Goal: Find specific page/section: Find specific page/section

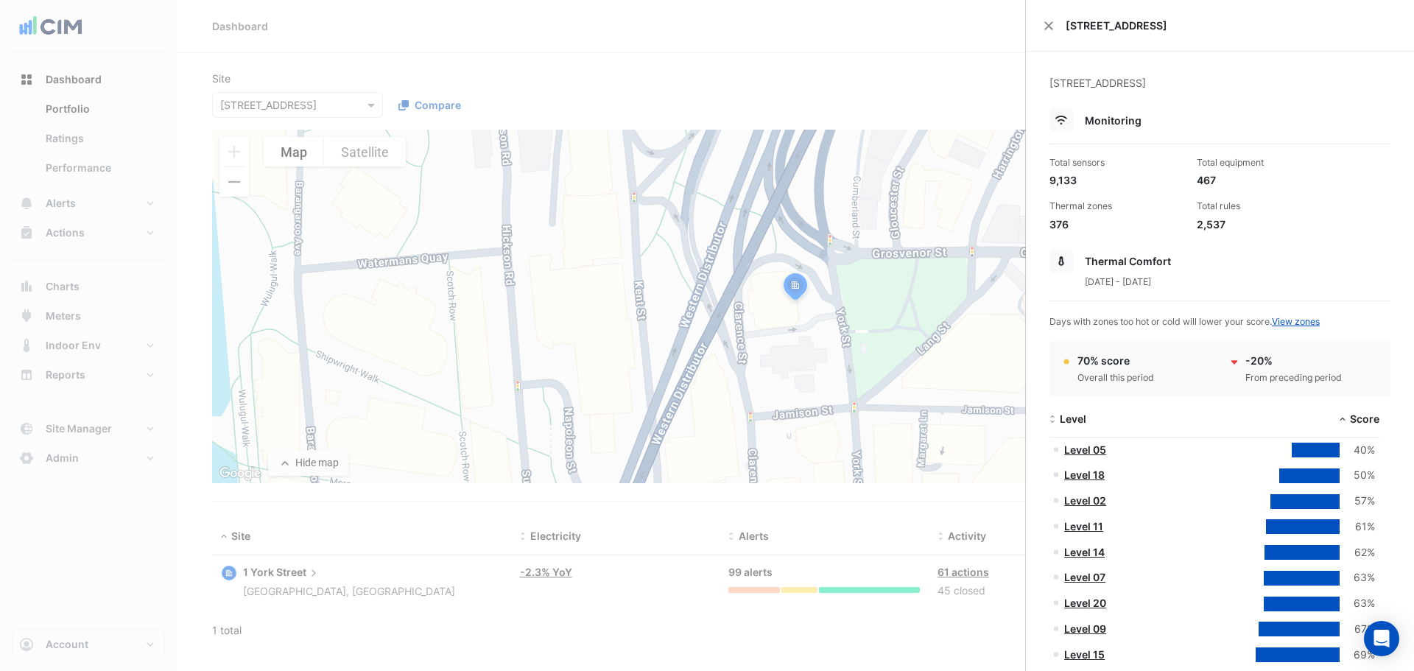
select select "**"
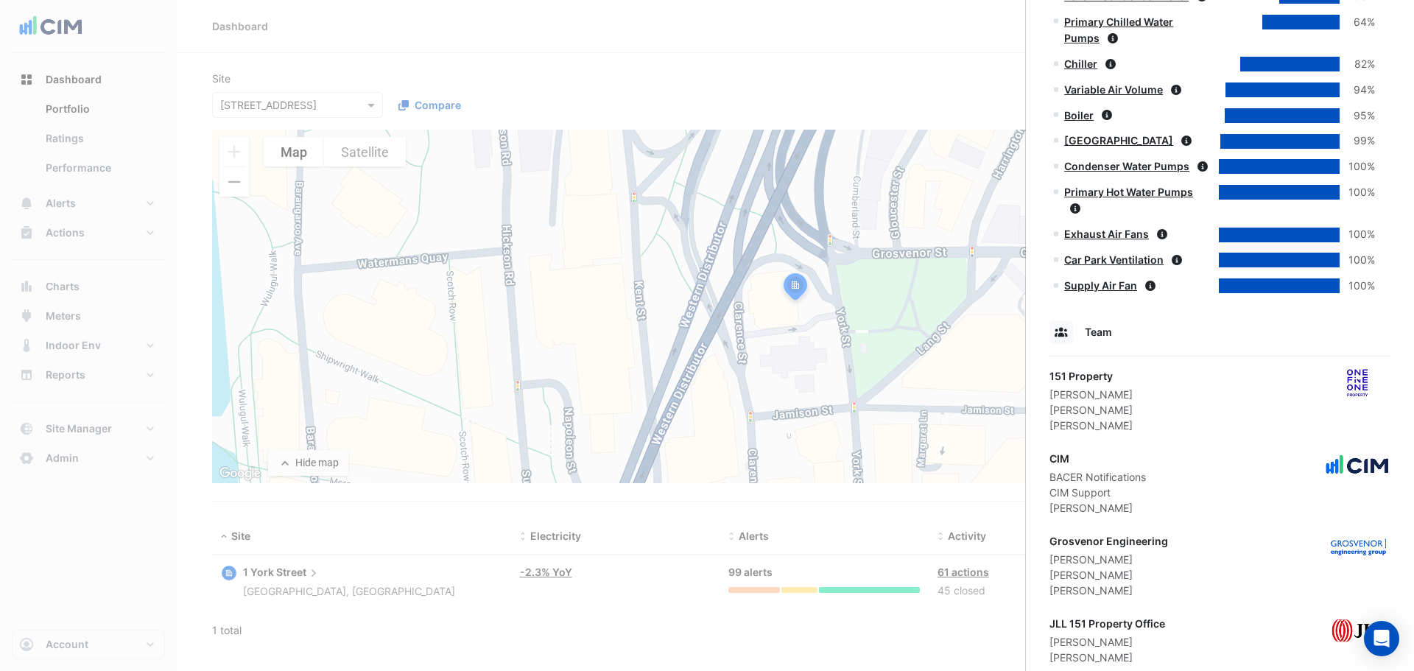
click at [278, 108] on ngb-offcanvas-backdrop at bounding box center [707, 335] width 1414 height 671
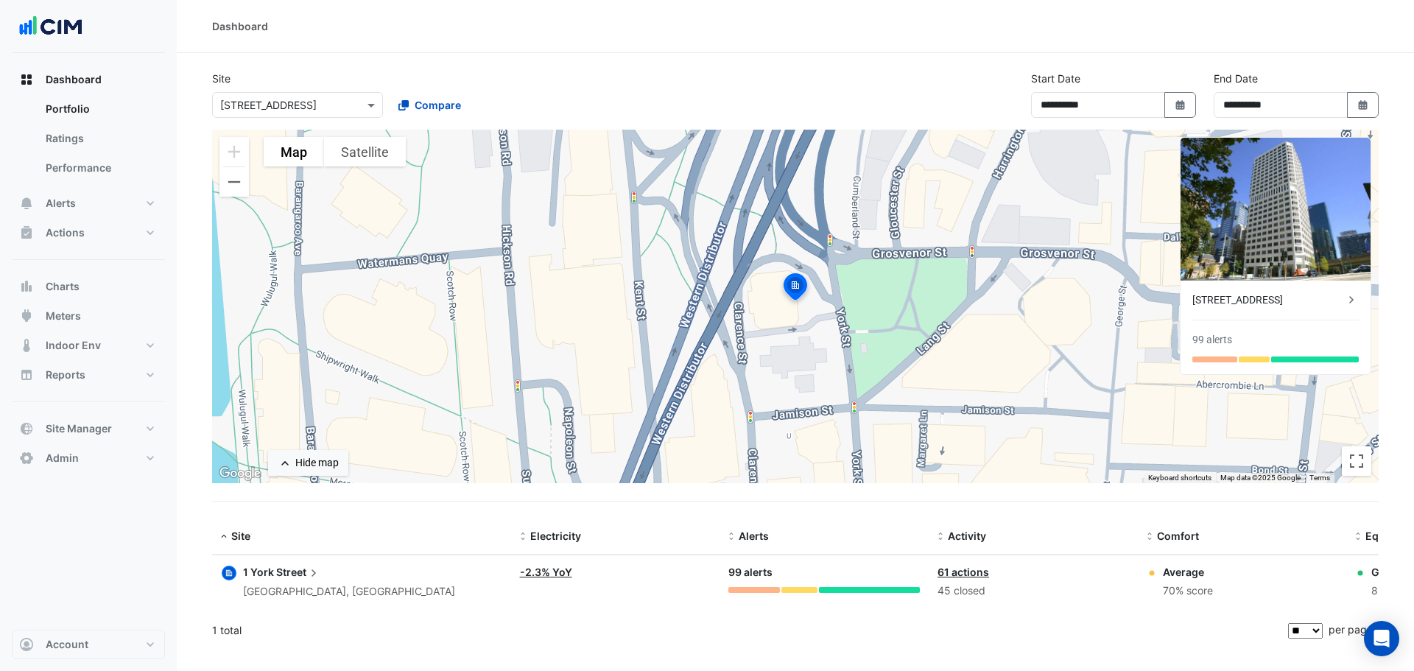
click at [278, 108] on input "text" at bounding box center [282, 105] width 125 height 15
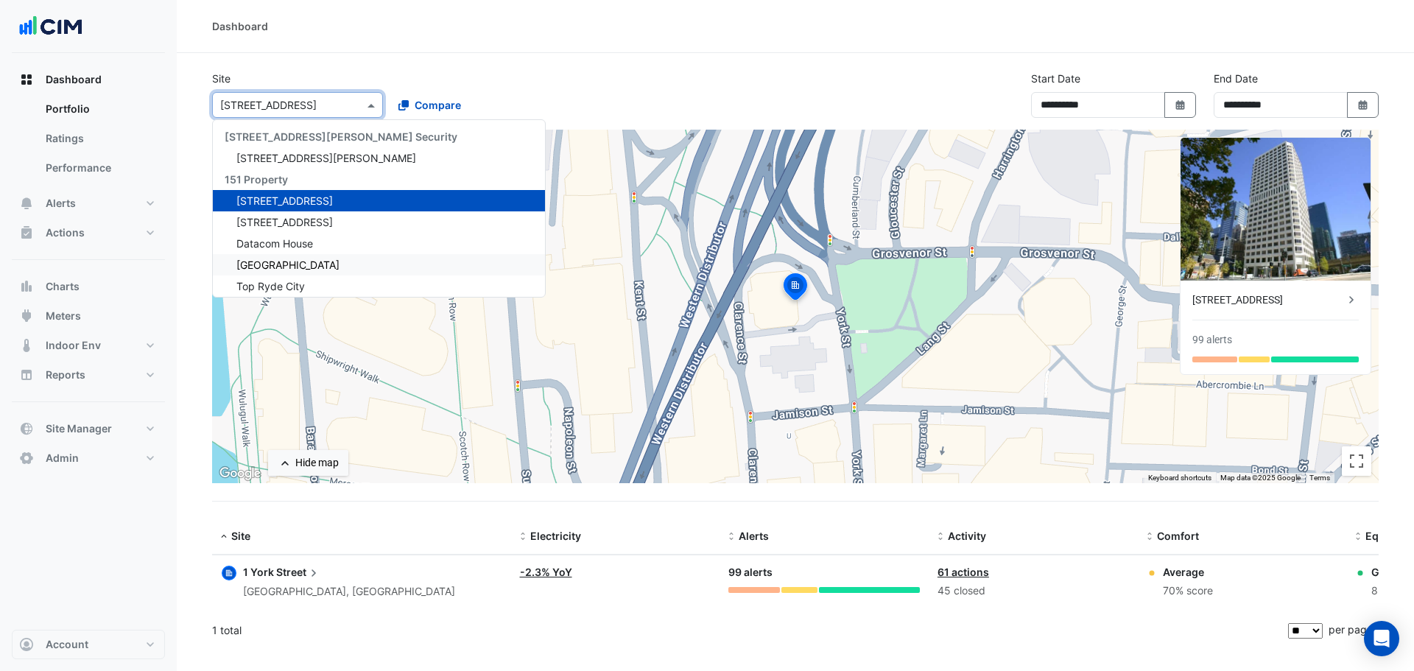
click at [426, 66] on section "Site × [STREET_ADDRESS] [STREET_ADDRESS][PERSON_NAME] Security [STREET_ADDRESS]…" at bounding box center [795, 351] width 1237 height 596
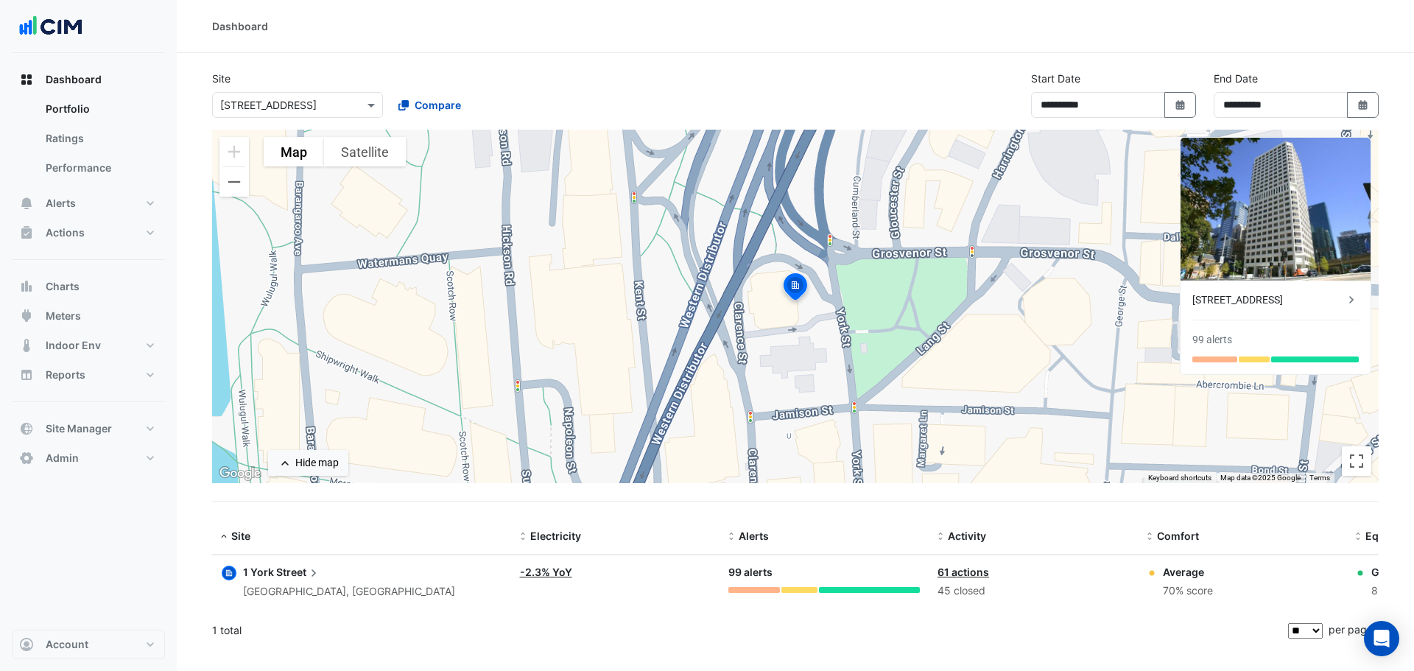
click at [92, 80] on span "Dashboard" at bounding box center [74, 79] width 56 height 15
click at [267, 104] on input "text" at bounding box center [282, 105] width 125 height 15
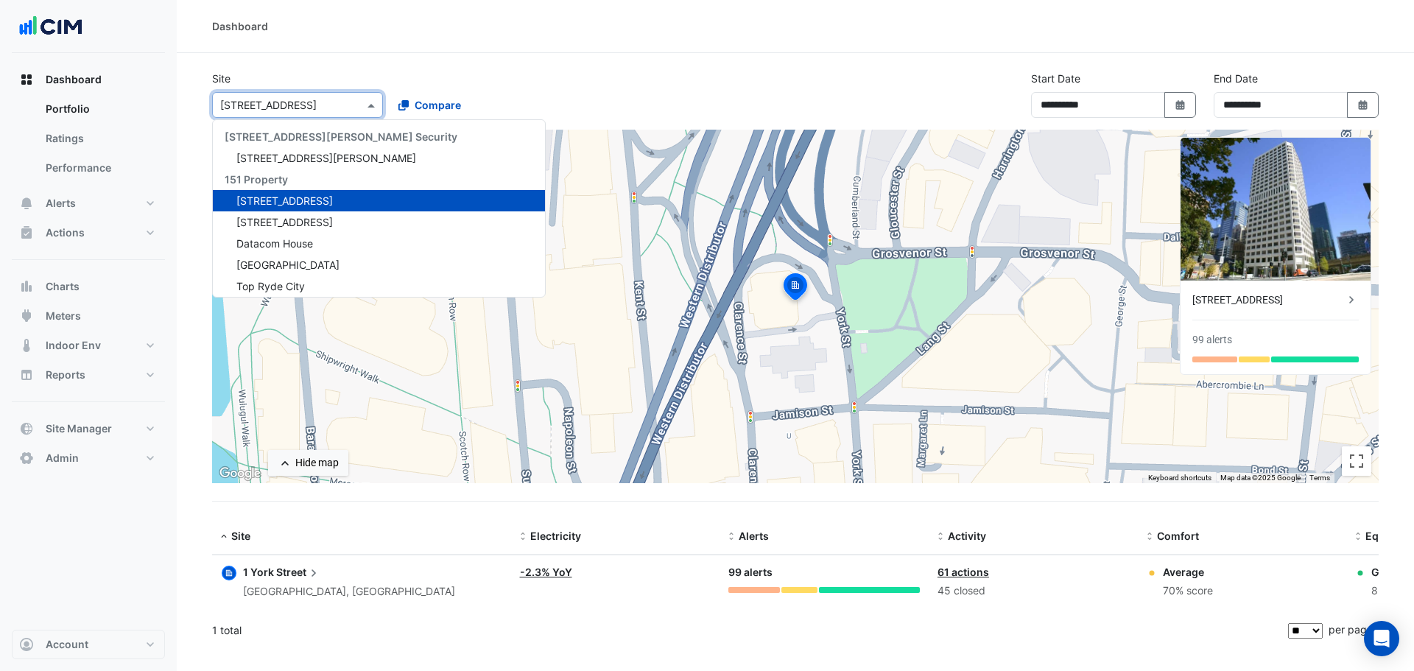
type input "*"
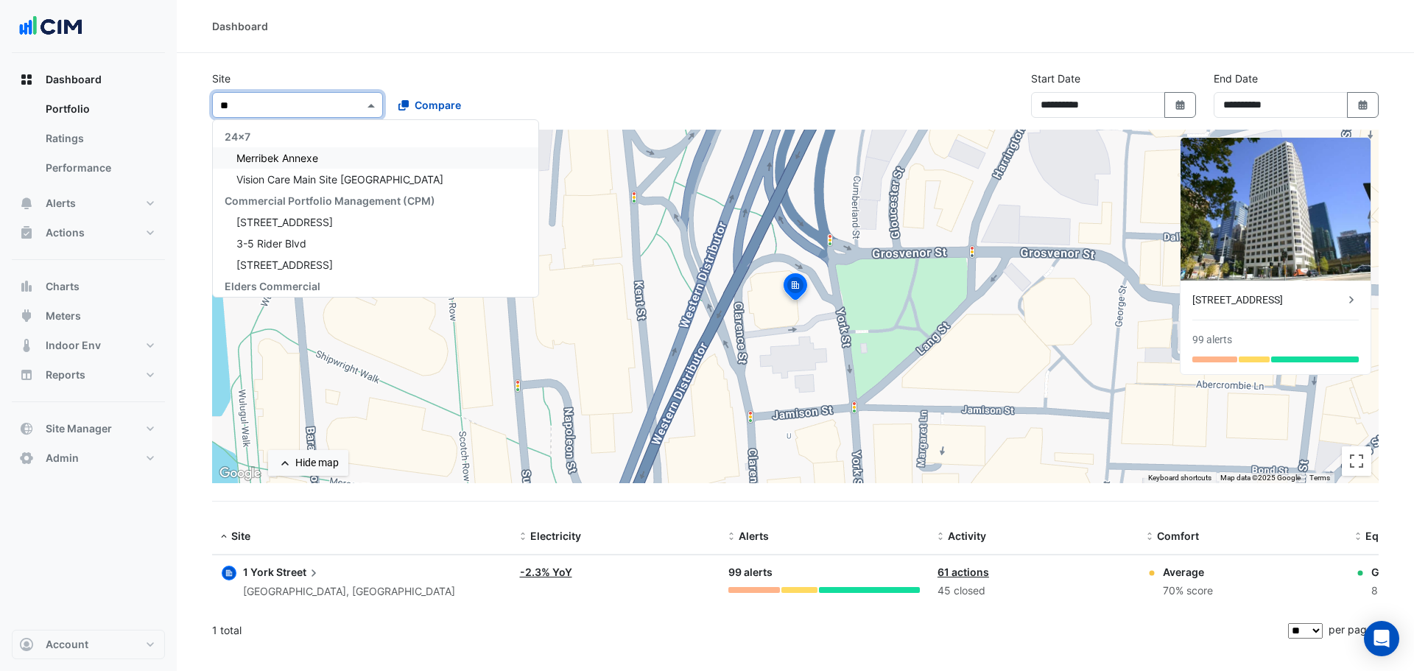
type input "*"
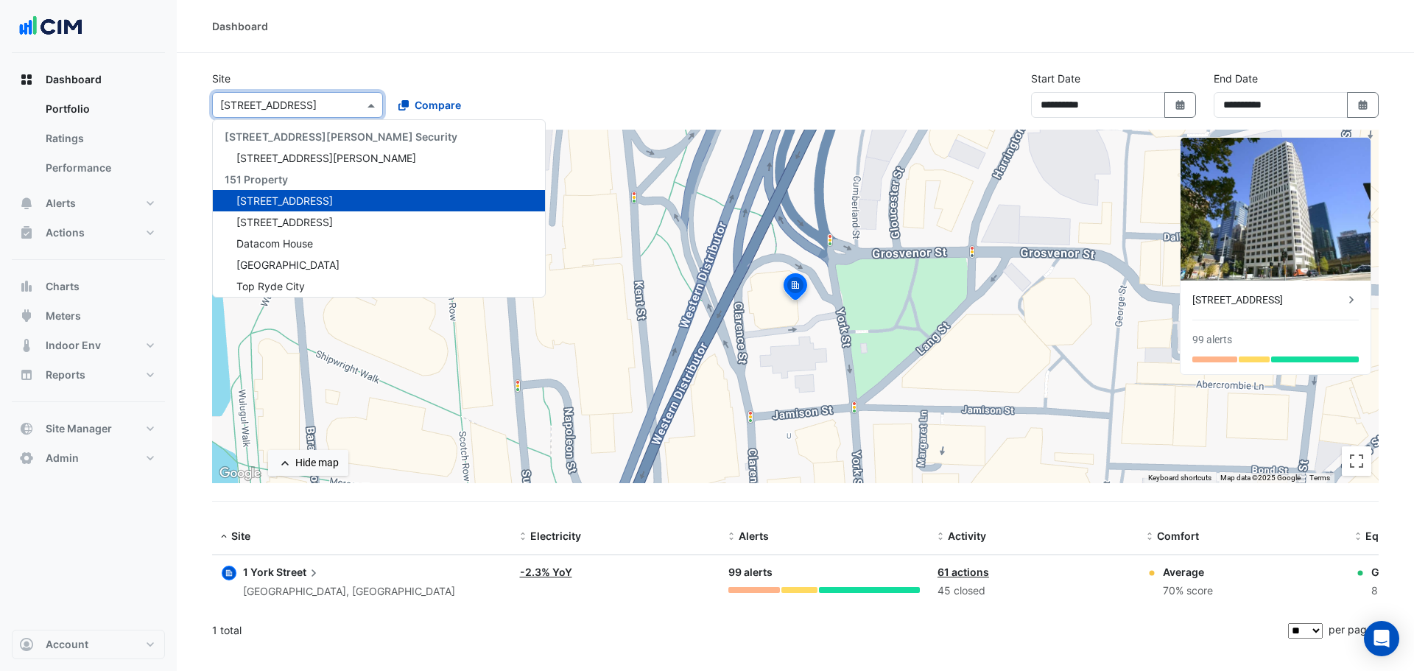
click at [109, 70] on button "Dashboard" at bounding box center [88, 79] width 153 height 29
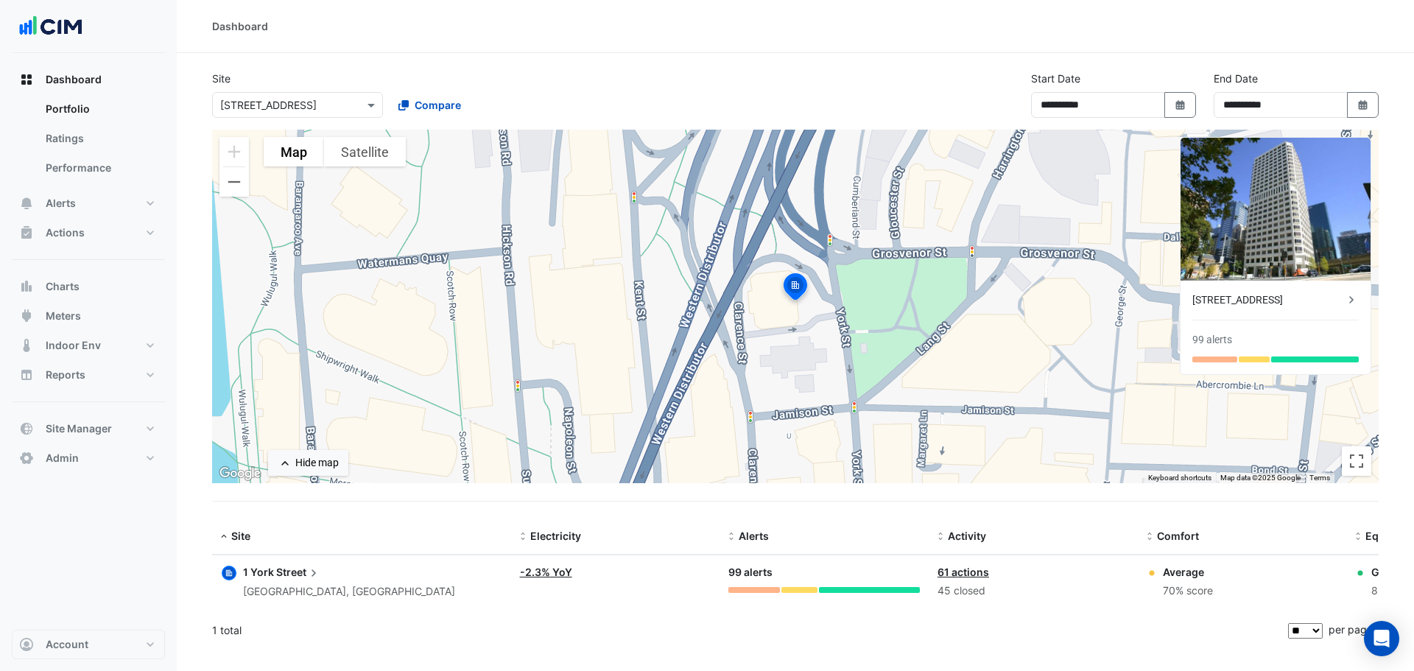
click at [233, 96] on div "× [STREET_ADDRESS]" at bounding box center [297, 105] width 171 height 26
type input "*****"
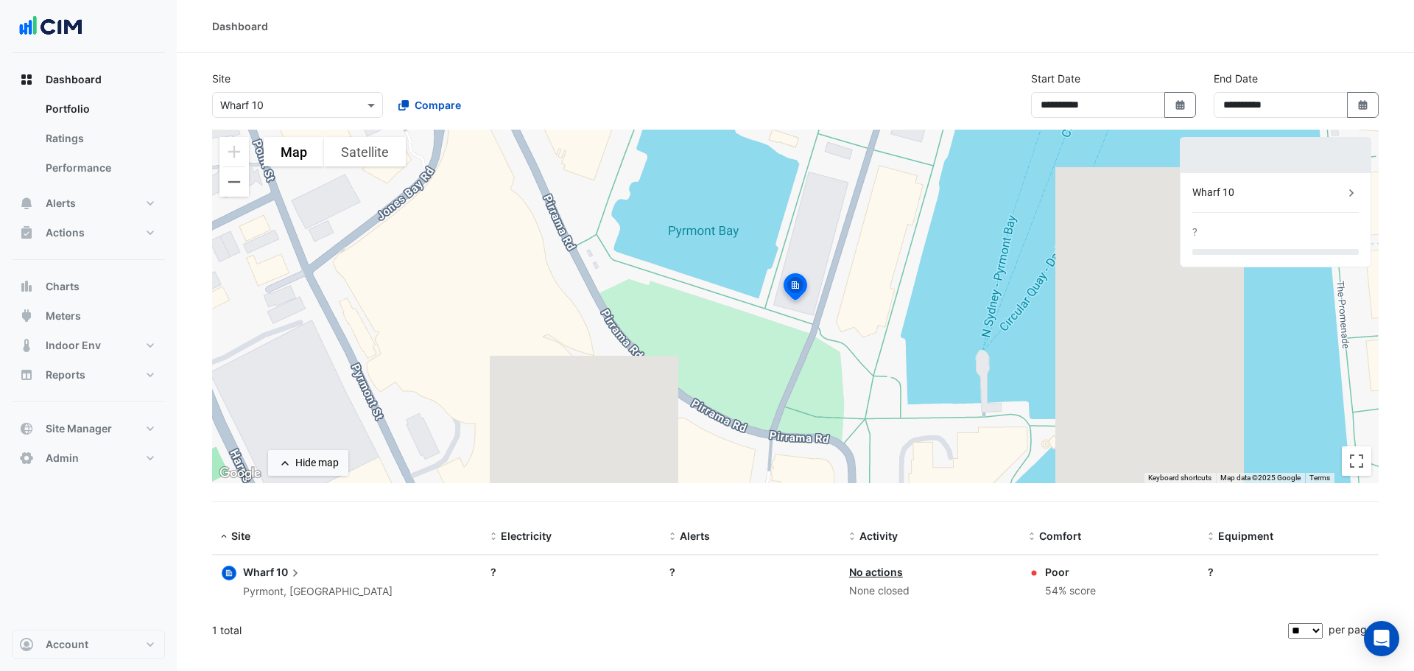
click at [312, 591] on div "Pyrmont, [GEOGRAPHIC_DATA]" at bounding box center [317, 591] width 149 height 17
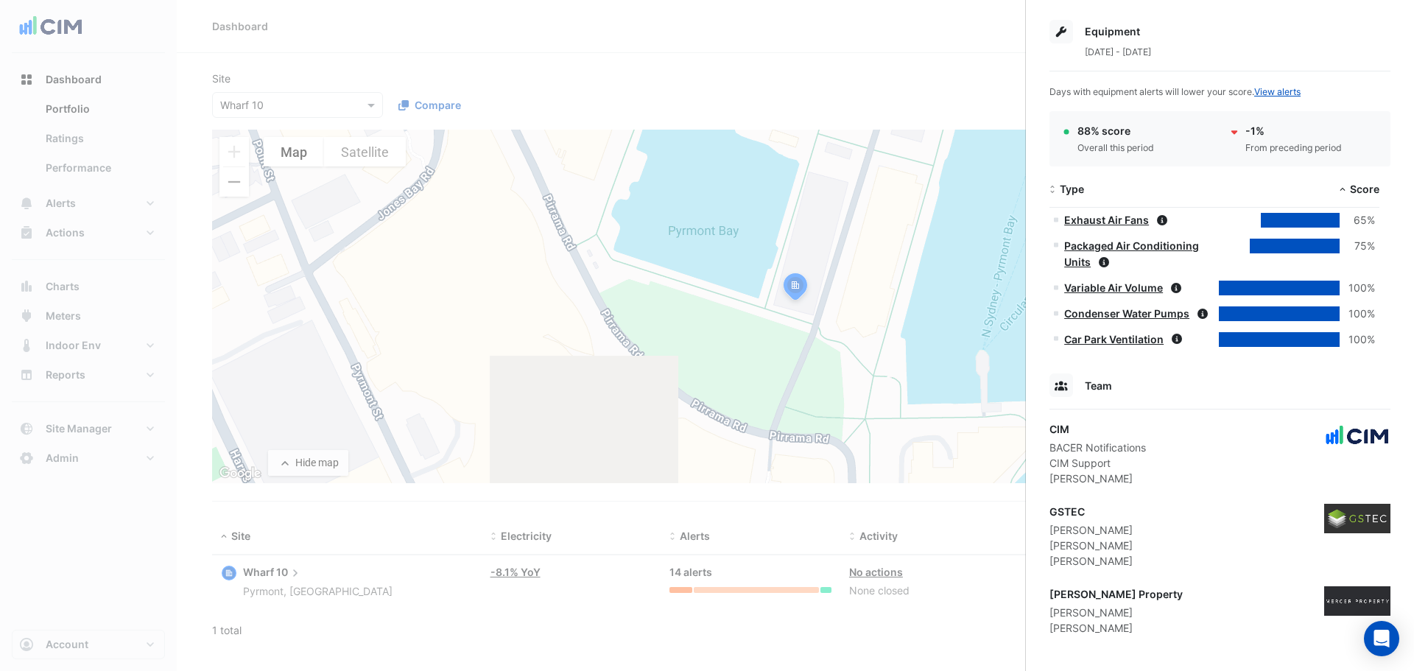
scroll to position [521, 0]
